Goal: Find specific page/section: Find specific page/section

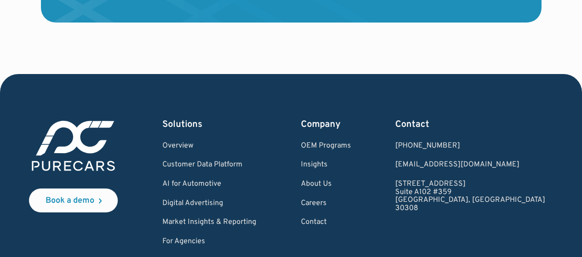
scroll to position [2840, 0]
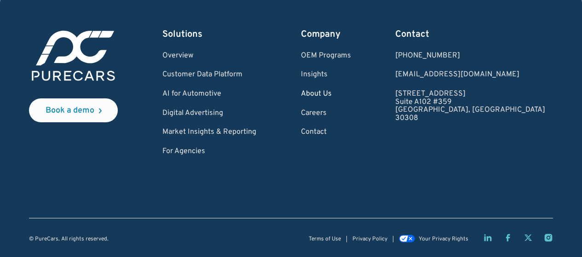
click at [351, 92] on link "About Us" at bounding box center [326, 94] width 50 height 8
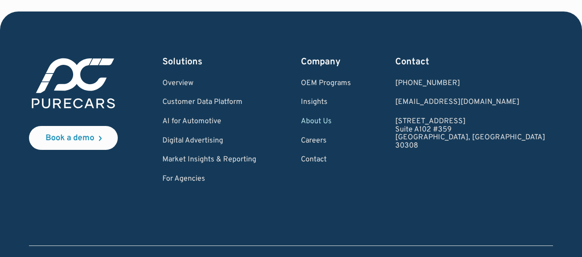
scroll to position [2620, 0]
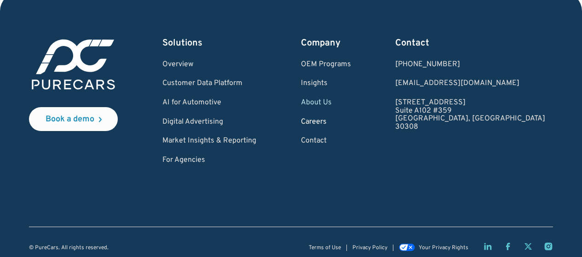
click at [351, 126] on link "Careers" at bounding box center [326, 122] width 50 height 8
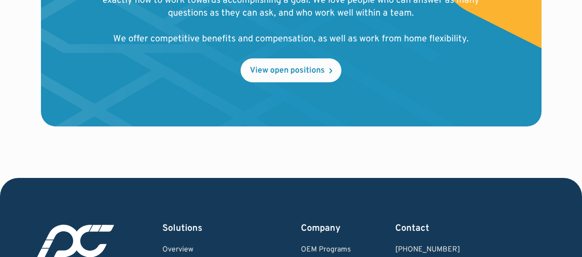
scroll to position [1149, 0]
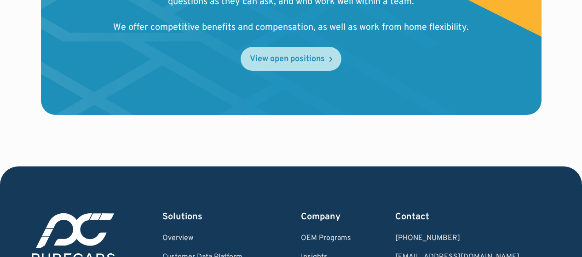
click at [278, 55] on div "View open positions" at bounding box center [287, 59] width 75 height 8
